Goal: Task Accomplishment & Management: Use online tool/utility

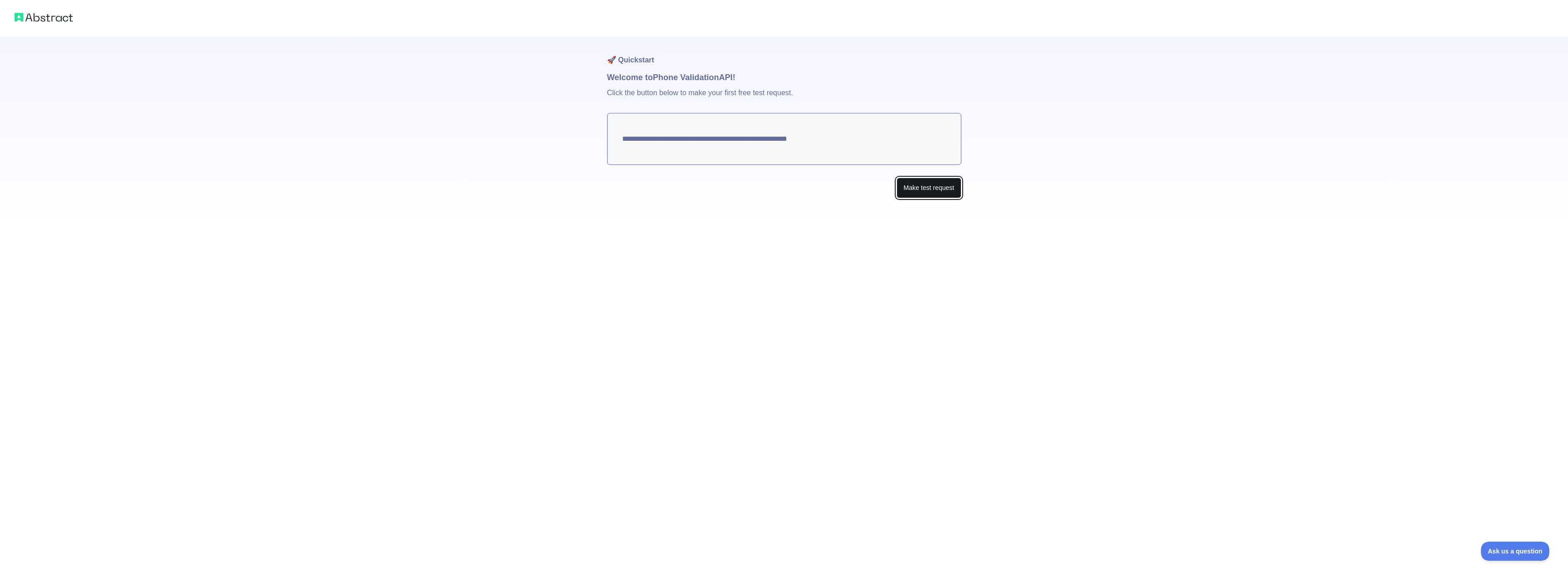
click at [910, 183] on button "Make test request" at bounding box center [929, 188] width 65 height 21
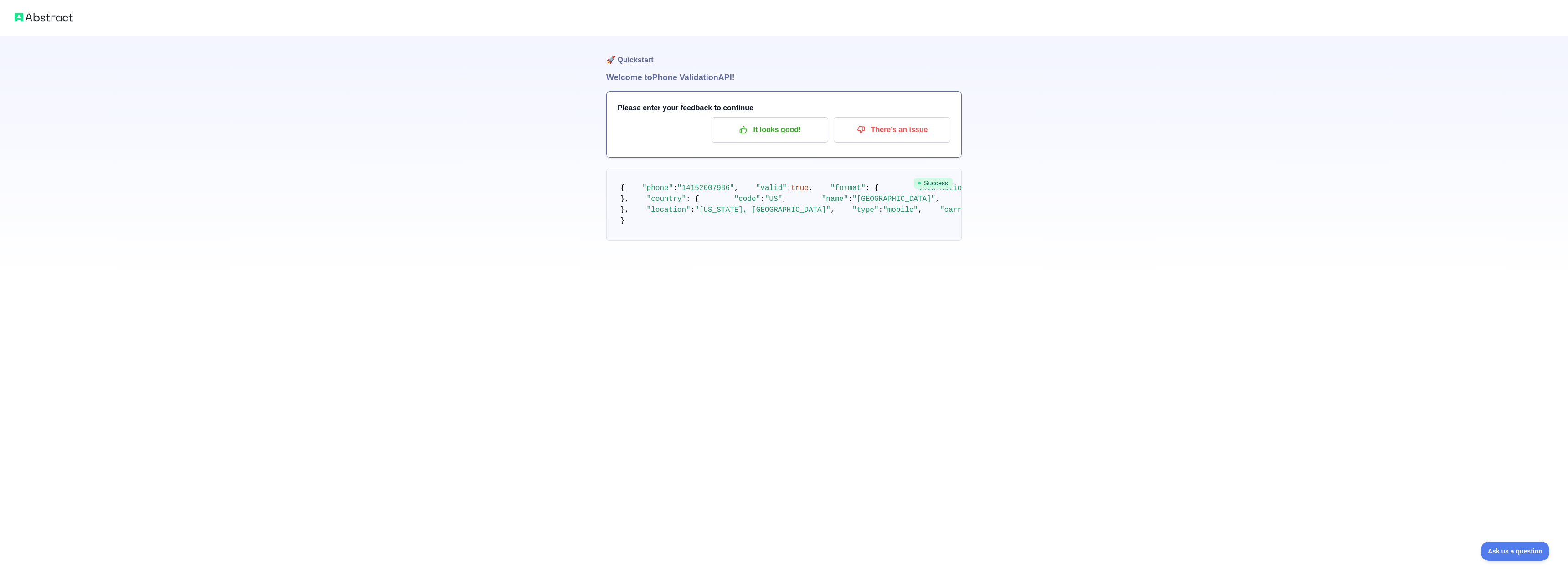
click at [685, 81] on h1 "Welcome to Phone Validation API!" at bounding box center [784, 77] width 355 height 13
click at [924, 181] on span "Success" at bounding box center [933, 183] width 39 height 11
click at [799, 130] on p "It looks good!" at bounding box center [769, 130] width 103 height 15
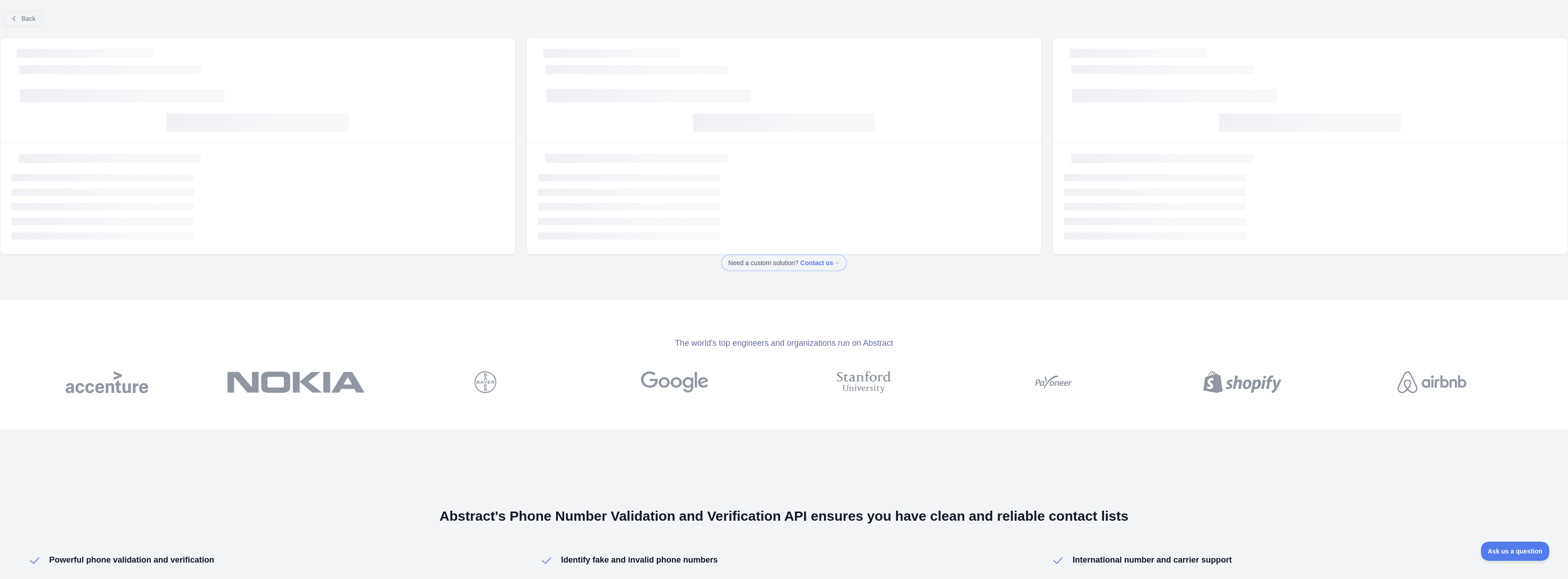
click at [809, 131] on rect at bounding box center [784, 122] width 183 height 18
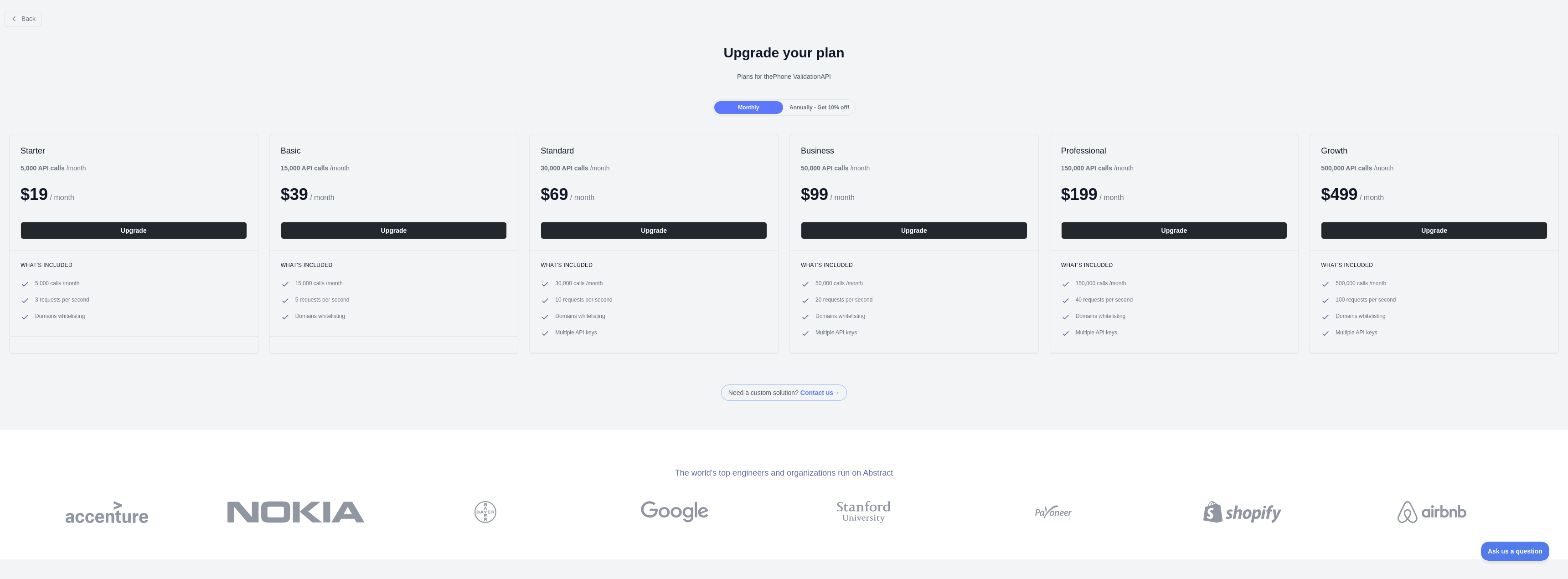
click at [801, 109] on span "Annually - Get 10% off!" at bounding box center [819, 107] width 60 height 6
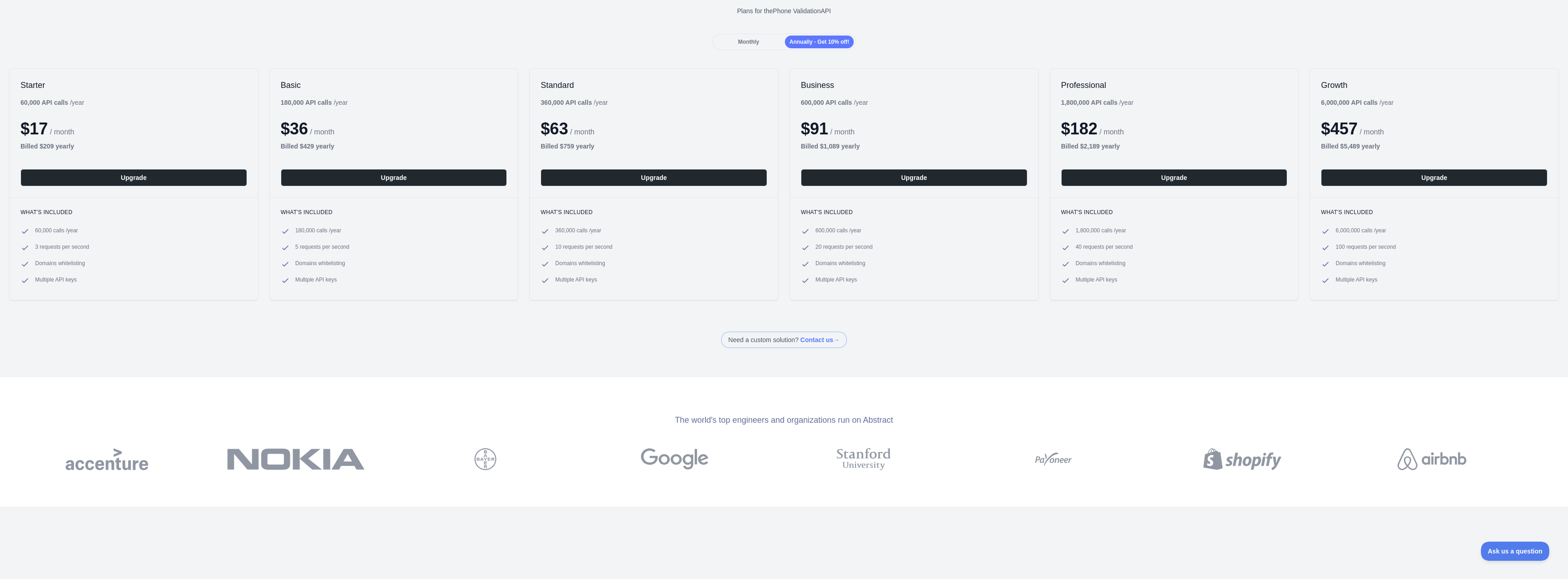
scroll to position [227, 0]
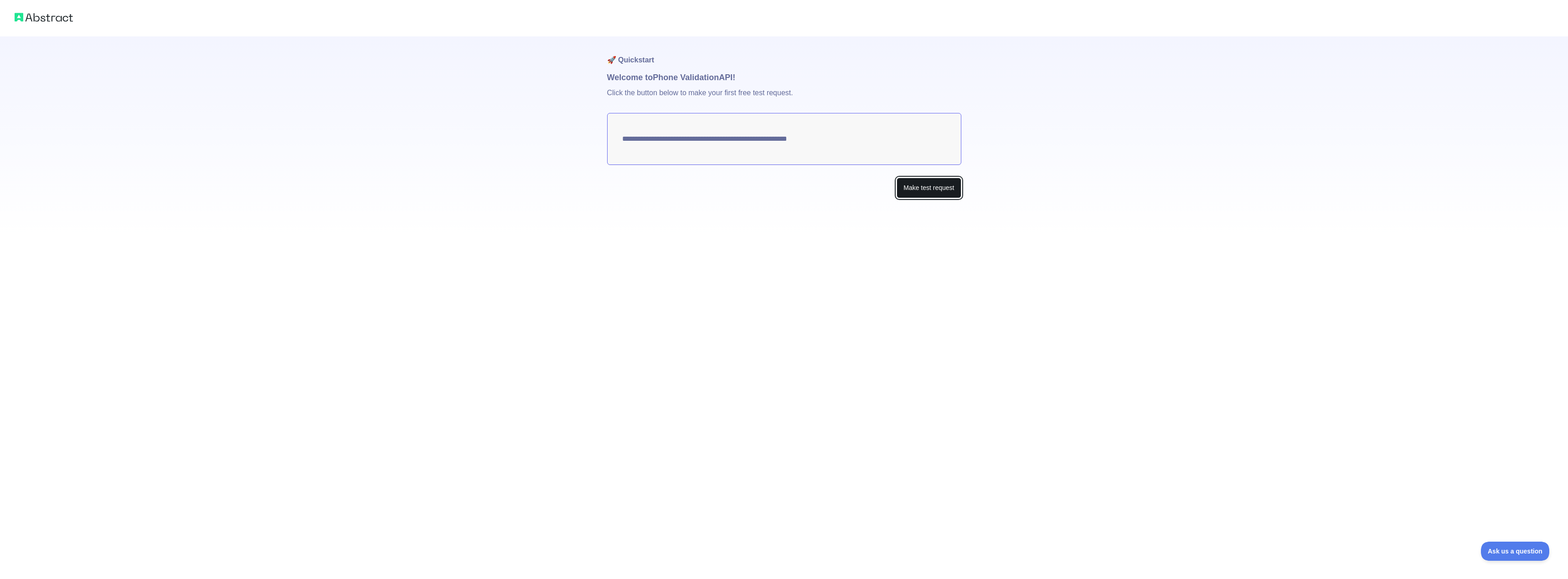
click at [945, 191] on button "Make test request" at bounding box center [929, 188] width 65 height 21
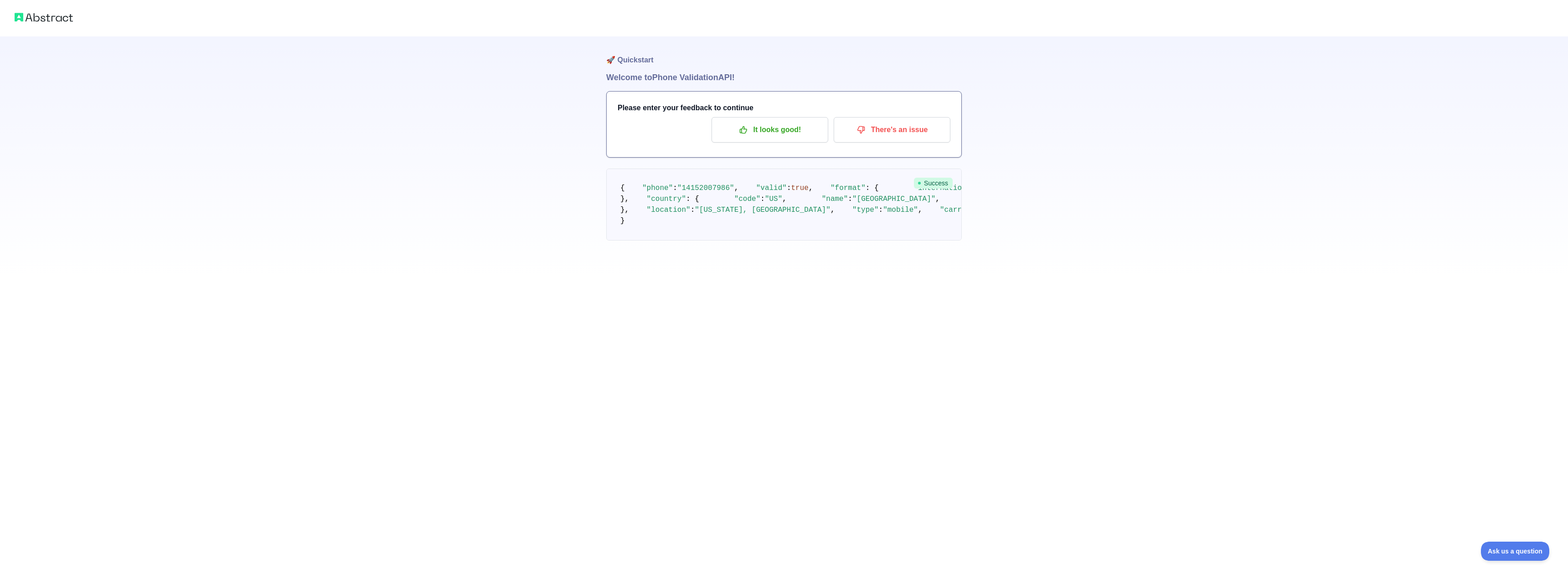
click at [685, 192] on span ""14152007986"" at bounding box center [706, 188] width 57 height 8
click at [668, 204] on pre "{ "phone" : "[PHONE_NUMBER]" , "valid" : true , "format" : { "international" : …" at bounding box center [784, 204] width 355 height 72
drag, startPoint x: 699, startPoint y: 268, endPoint x: 712, endPoint y: 279, distance: 17.0
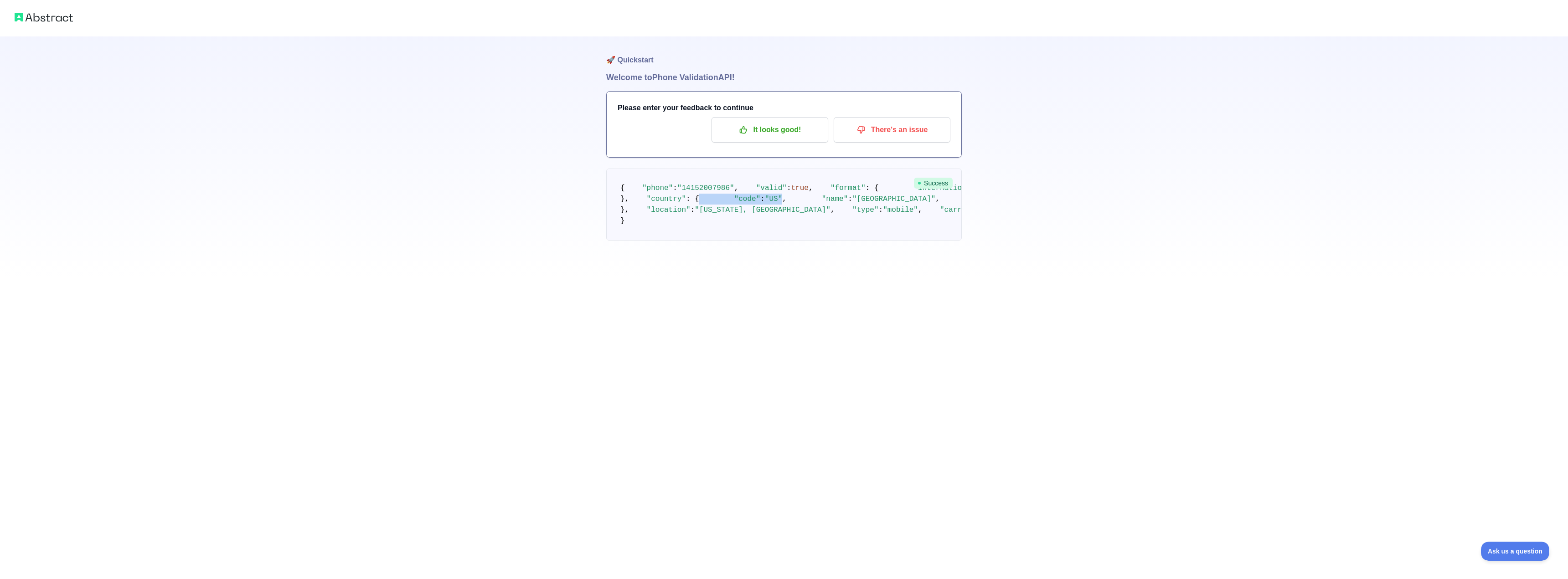
click at [702, 240] on pre "{ "phone" : "[PHONE_NUMBER]" , "valid" : true , "format" : { "international" : …" at bounding box center [784, 204] width 355 height 72
drag, startPoint x: 713, startPoint y: 279, endPoint x: 671, endPoint y: 252, distance: 49.9
click at [671, 240] on pre "{ "phone" : "[PHONE_NUMBER]" , "valid" : true , "format" : { "international" : …" at bounding box center [784, 204] width 355 height 72
click at [849, 182] on pre "{ "phone" : "[PHONE_NUMBER]" , "valid" : true , "format" : { "international" : …" at bounding box center [784, 204] width 355 height 72
click at [707, 192] on pre "{ "phone" : "[PHONE_NUMBER]" , "valid" : true , "format" : { "international" : …" at bounding box center [784, 204] width 355 height 72
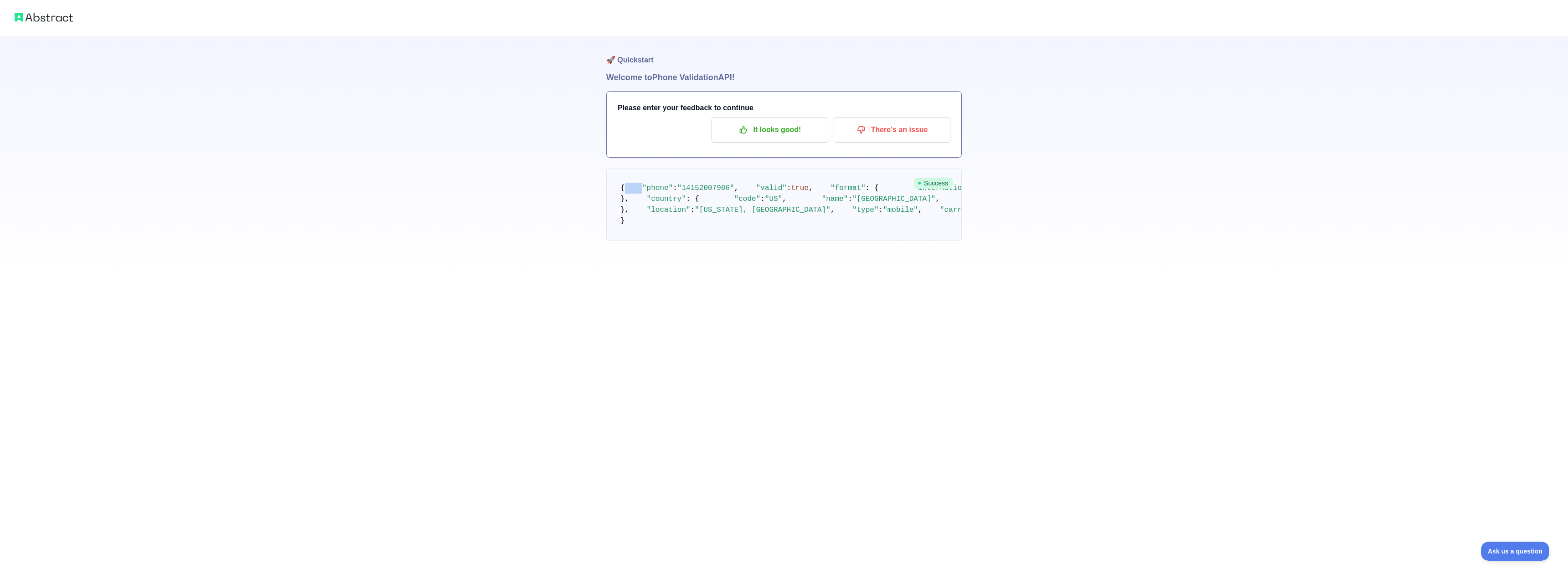
click at [707, 192] on pre "{ "phone" : "[PHONE_NUMBER]" , "valid" : true , "format" : { "international" : …" at bounding box center [784, 204] width 355 height 72
click at [706, 192] on span ""14152007986"" at bounding box center [706, 188] width 57 height 8
click at [937, 184] on span "Success" at bounding box center [933, 183] width 39 height 11
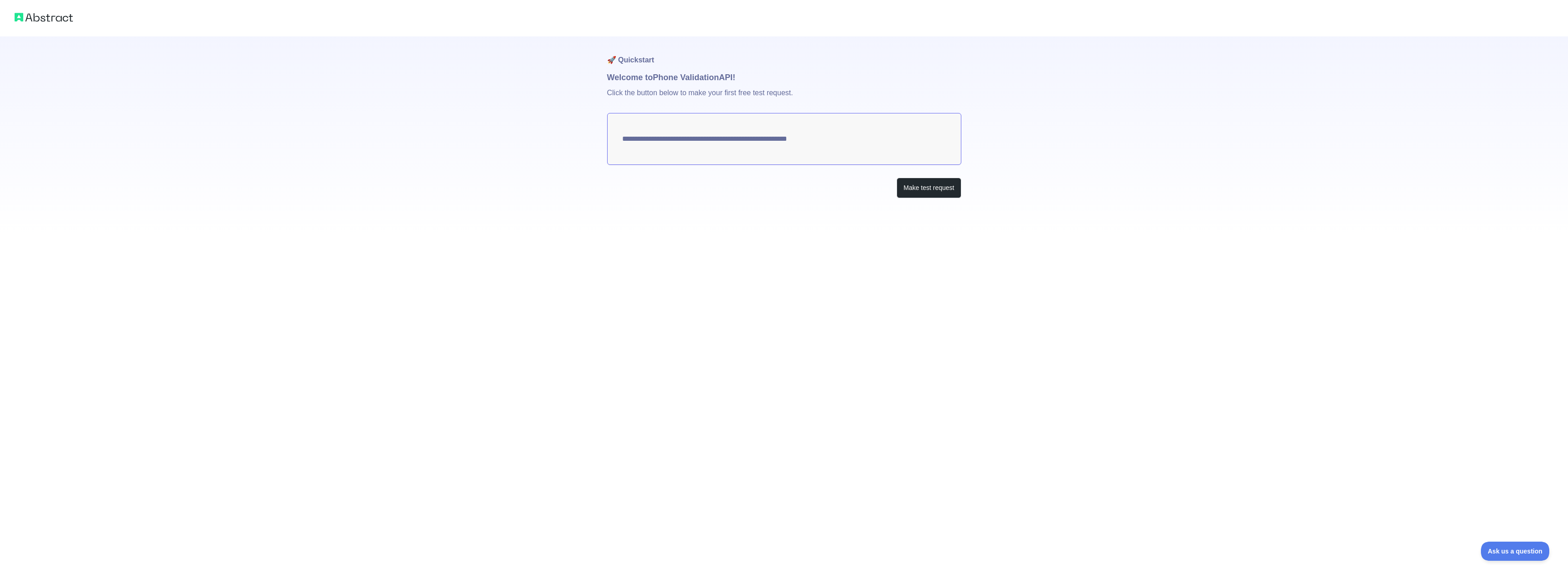
click at [682, 140] on textarea "**********" at bounding box center [784, 139] width 354 height 52
click at [982, 204] on div "**********" at bounding box center [784, 117] width 1568 height 235
click at [945, 193] on button "Make test request" at bounding box center [929, 188] width 65 height 21
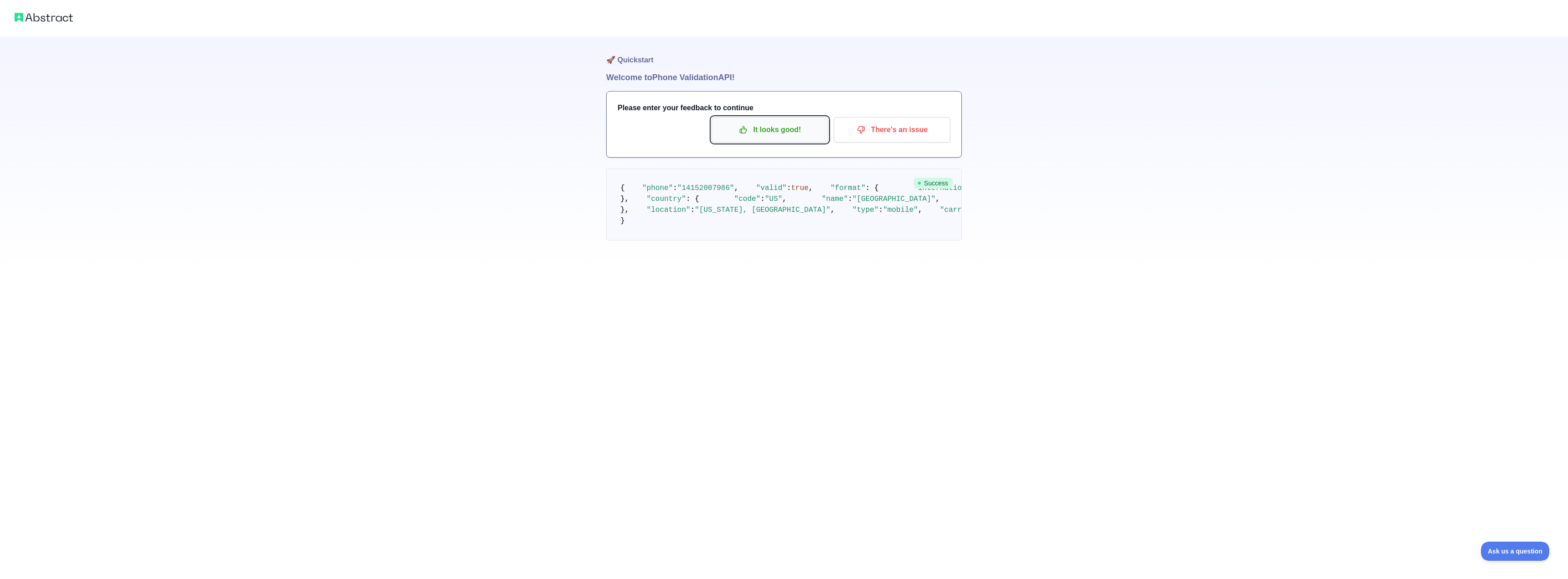
click at [792, 131] on p "It looks good!" at bounding box center [769, 130] width 103 height 15
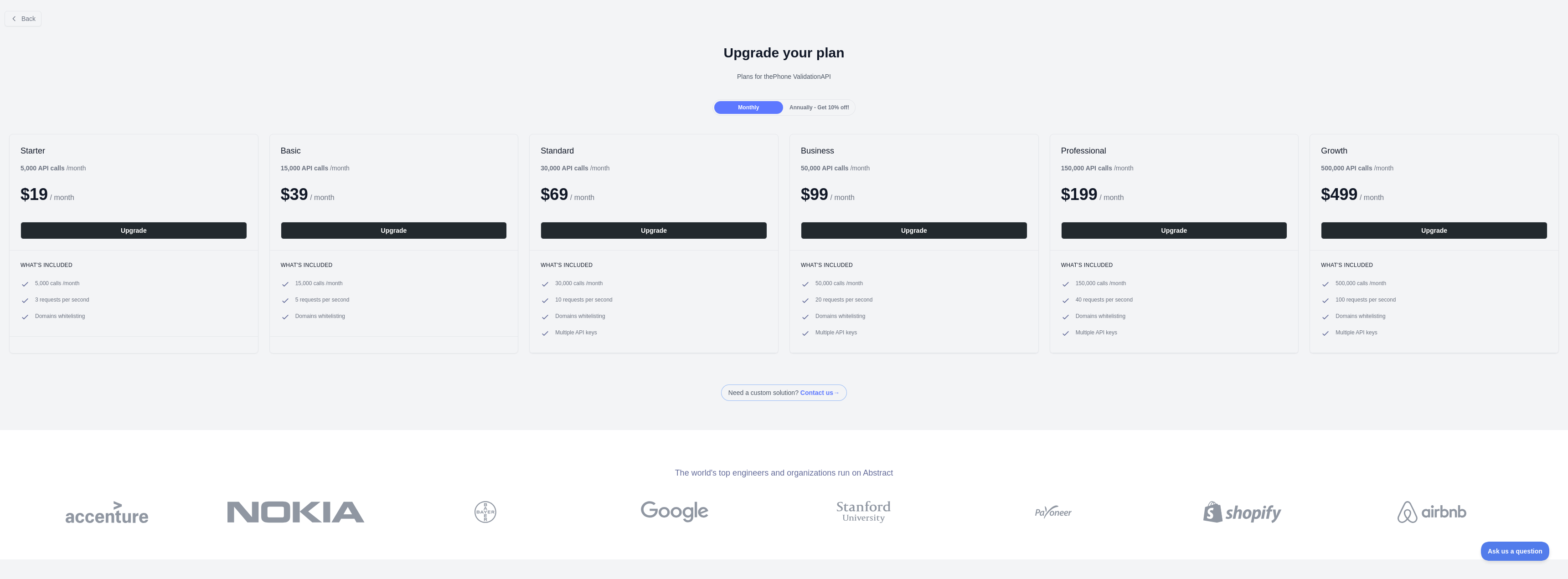
click at [834, 109] on span "Annually - Get 10% off!" at bounding box center [819, 107] width 60 height 6
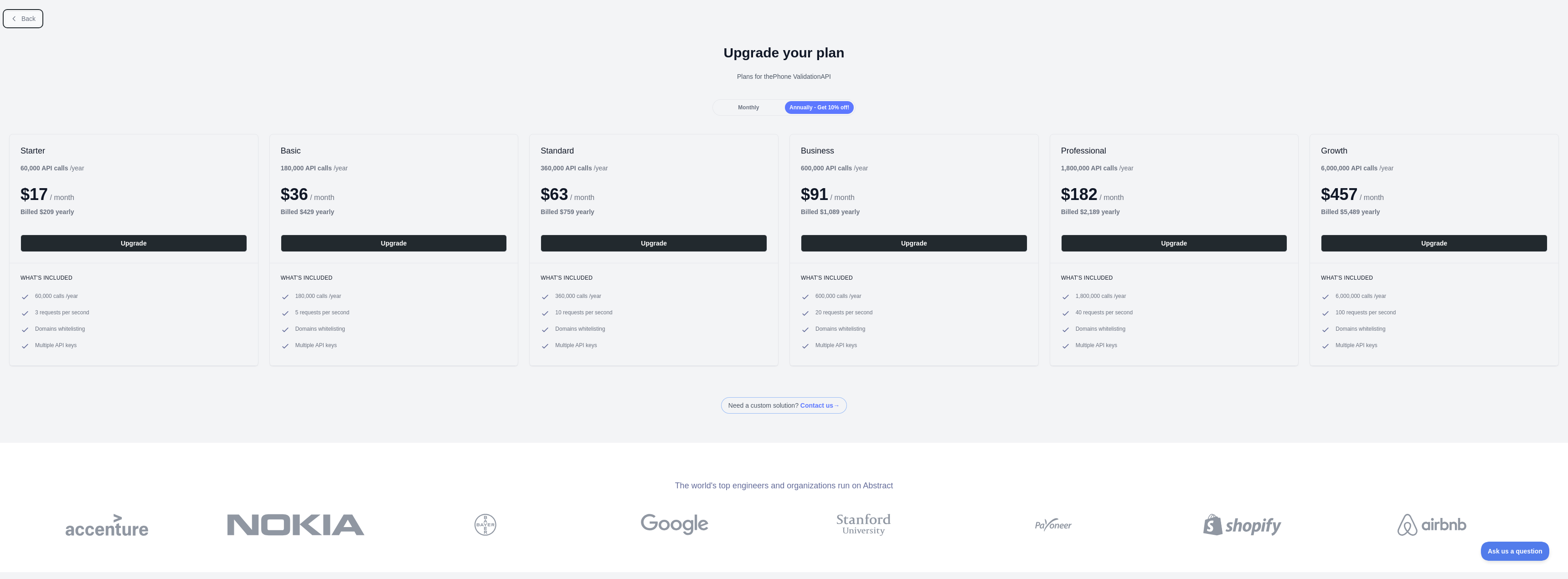
click at [14, 14] on button "Back" at bounding box center [23, 18] width 37 height 15
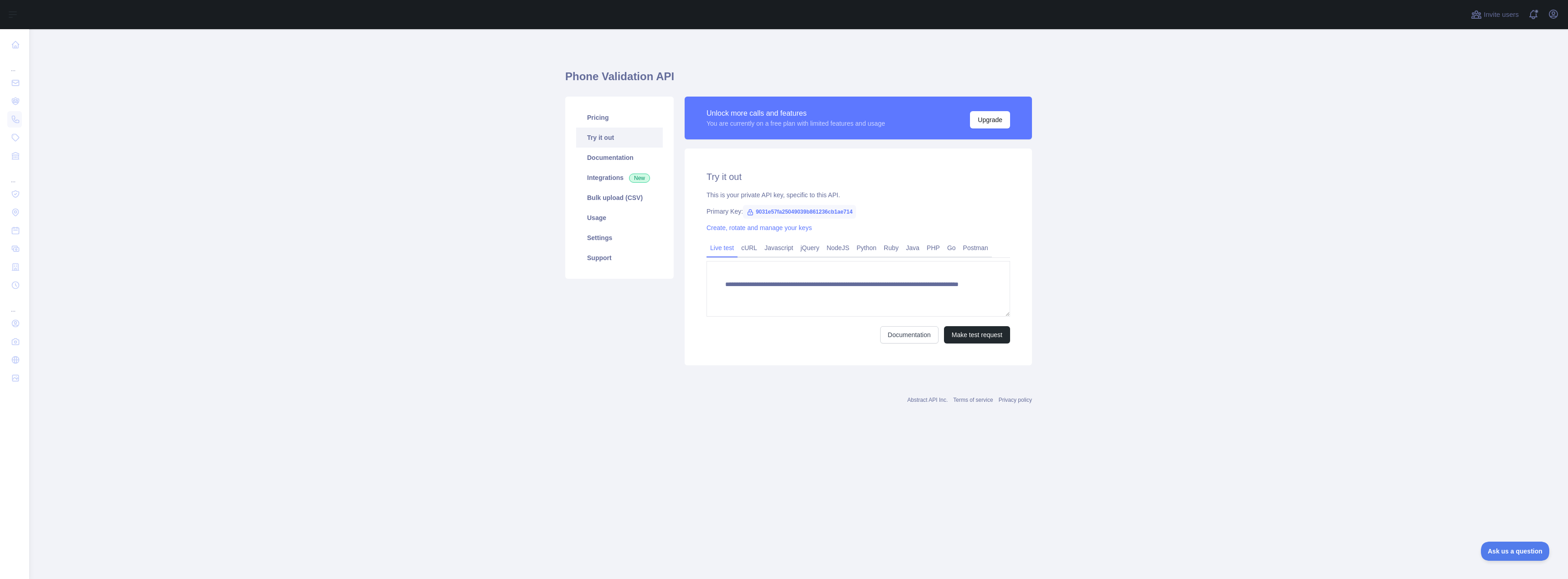
click at [788, 211] on span "9031e57fa25049039b861236cb1ae714" at bounding box center [800, 212] width 113 height 13
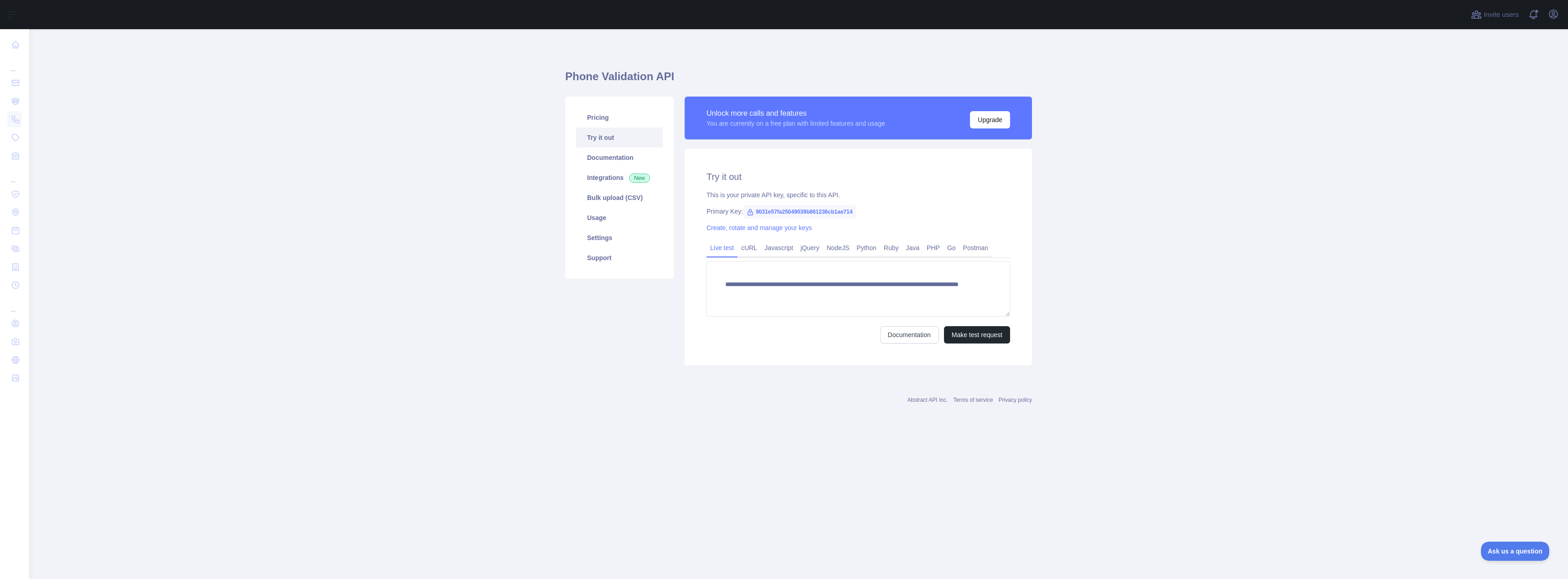
click at [800, 221] on div "**********" at bounding box center [858, 257] width 348 height 217
click at [803, 213] on span "9031e57fa25049039b861236cb1ae714" at bounding box center [800, 212] width 113 height 13
copy span "9031e57fa25049039b861236cb1ae714"
click at [1193, 188] on main "**********" at bounding box center [799, 304] width 1539 height 550
